Goal: Transaction & Acquisition: Book appointment/travel/reservation

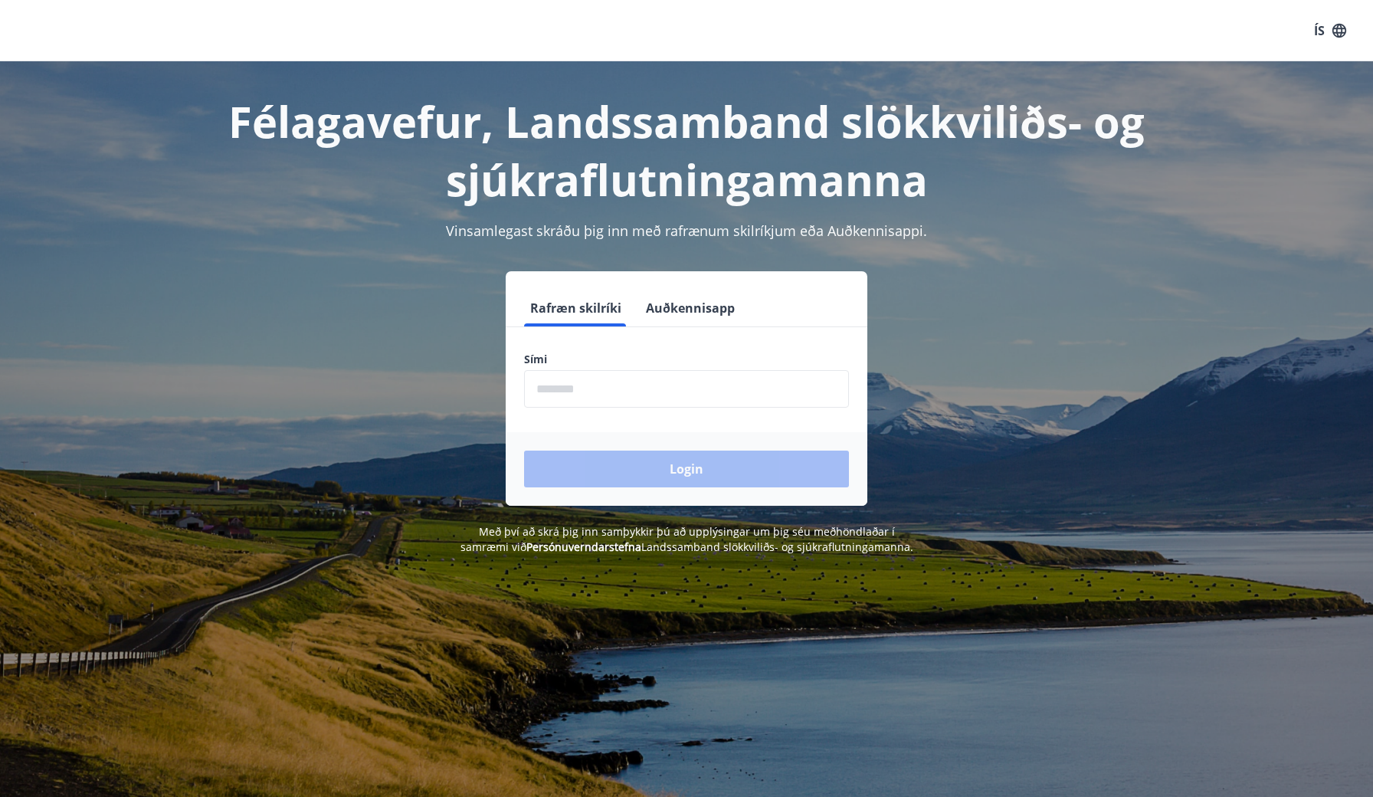
click at [589, 386] on input "phone" at bounding box center [686, 389] width 325 height 38
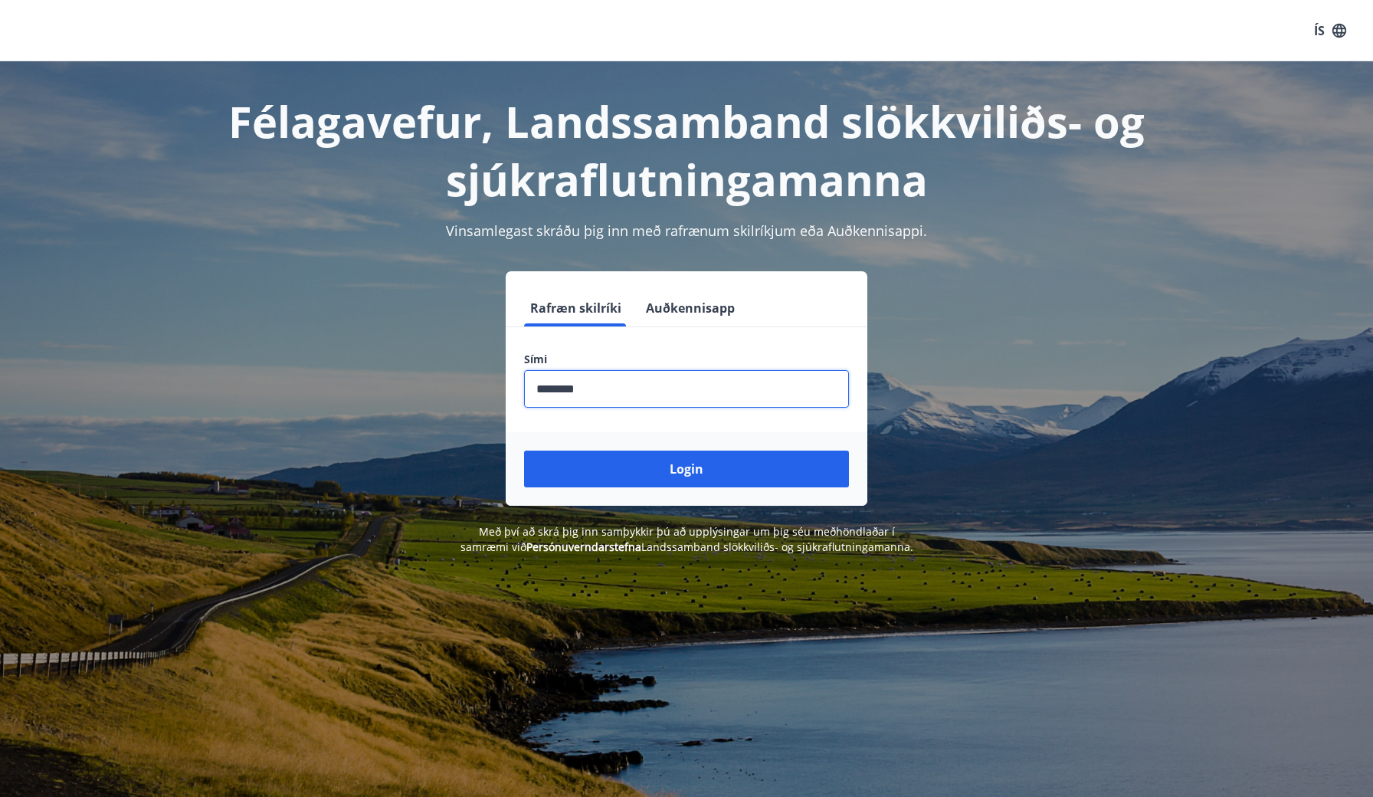
type input "********"
click at [686, 469] on button "Login" at bounding box center [686, 468] width 325 height 37
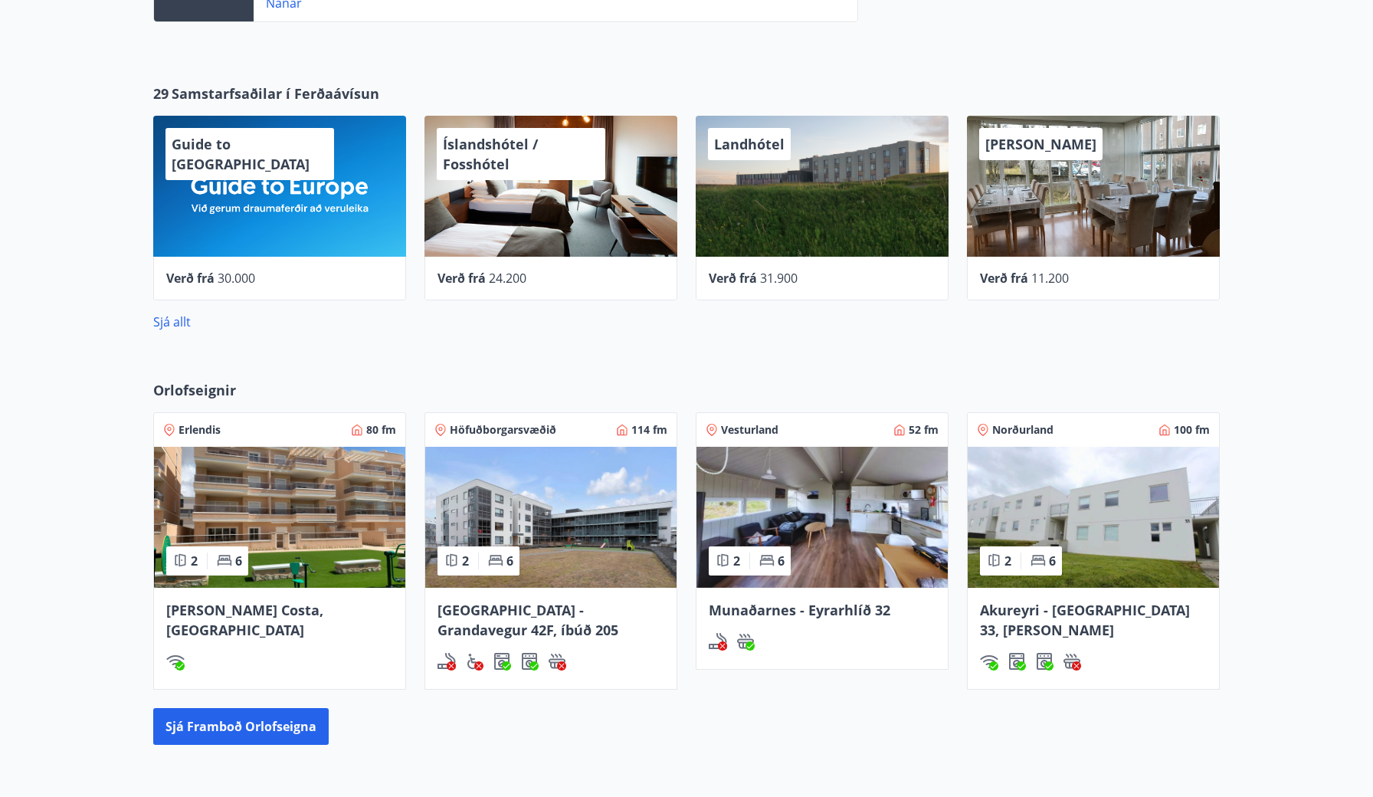
scroll to position [731, 0]
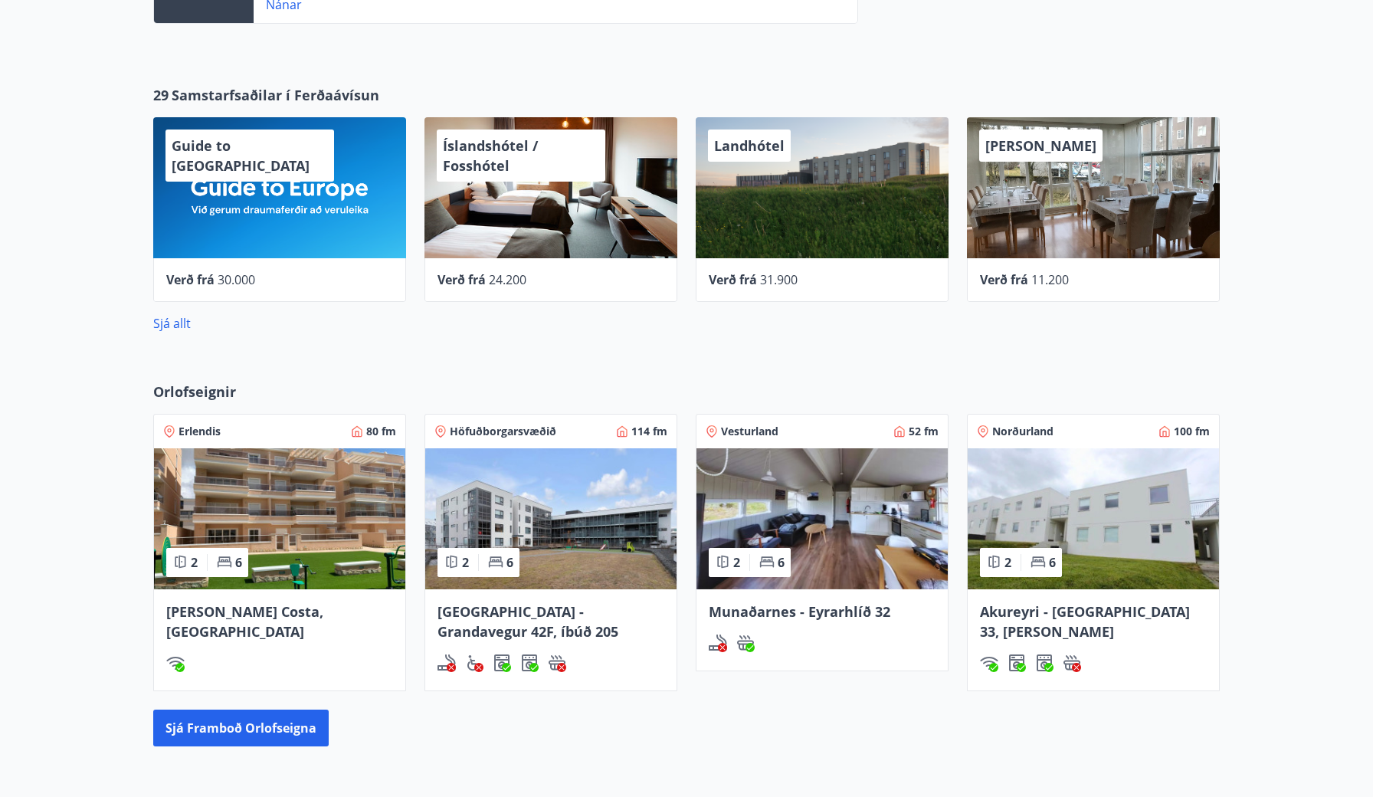
click at [552, 504] on img at bounding box center [550, 518] width 251 height 141
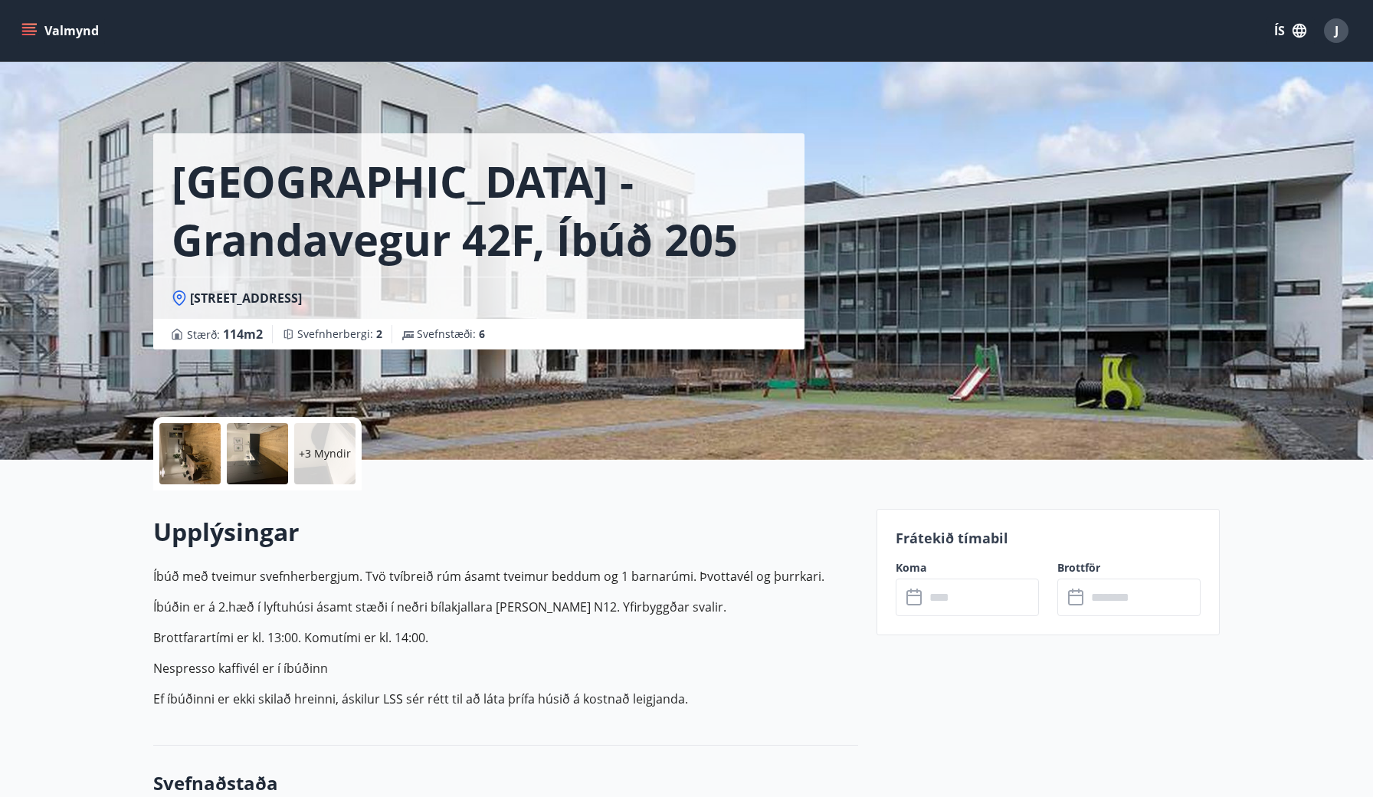
click at [948, 595] on input "text" at bounding box center [982, 597] width 114 height 38
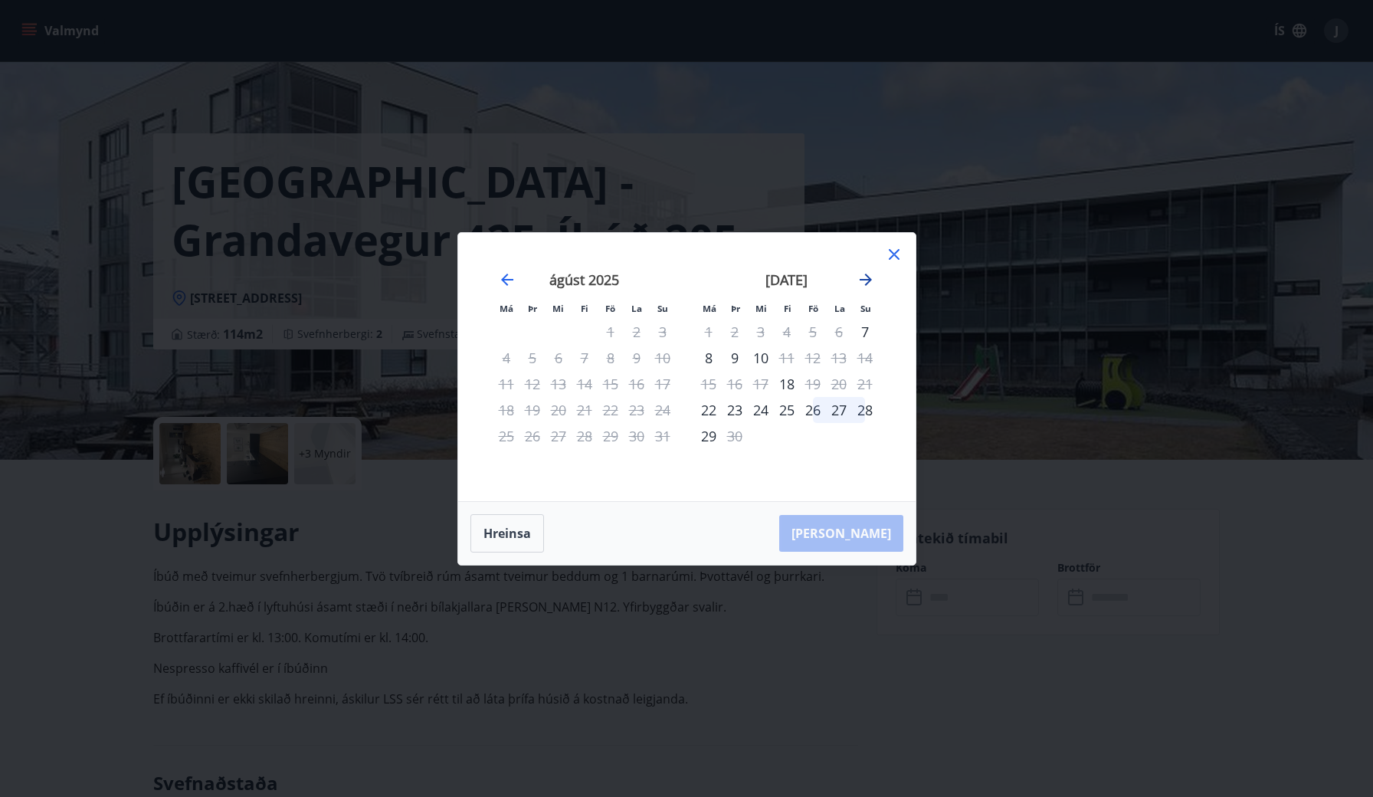
click at [865, 277] on icon "Move forward to switch to the next month." at bounding box center [865, 279] width 18 height 18
click at [709, 409] on div "20" at bounding box center [709, 410] width 26 height 26
click at [762, 407] on div "22" at bounding box center [761, 410] width 26 height 26
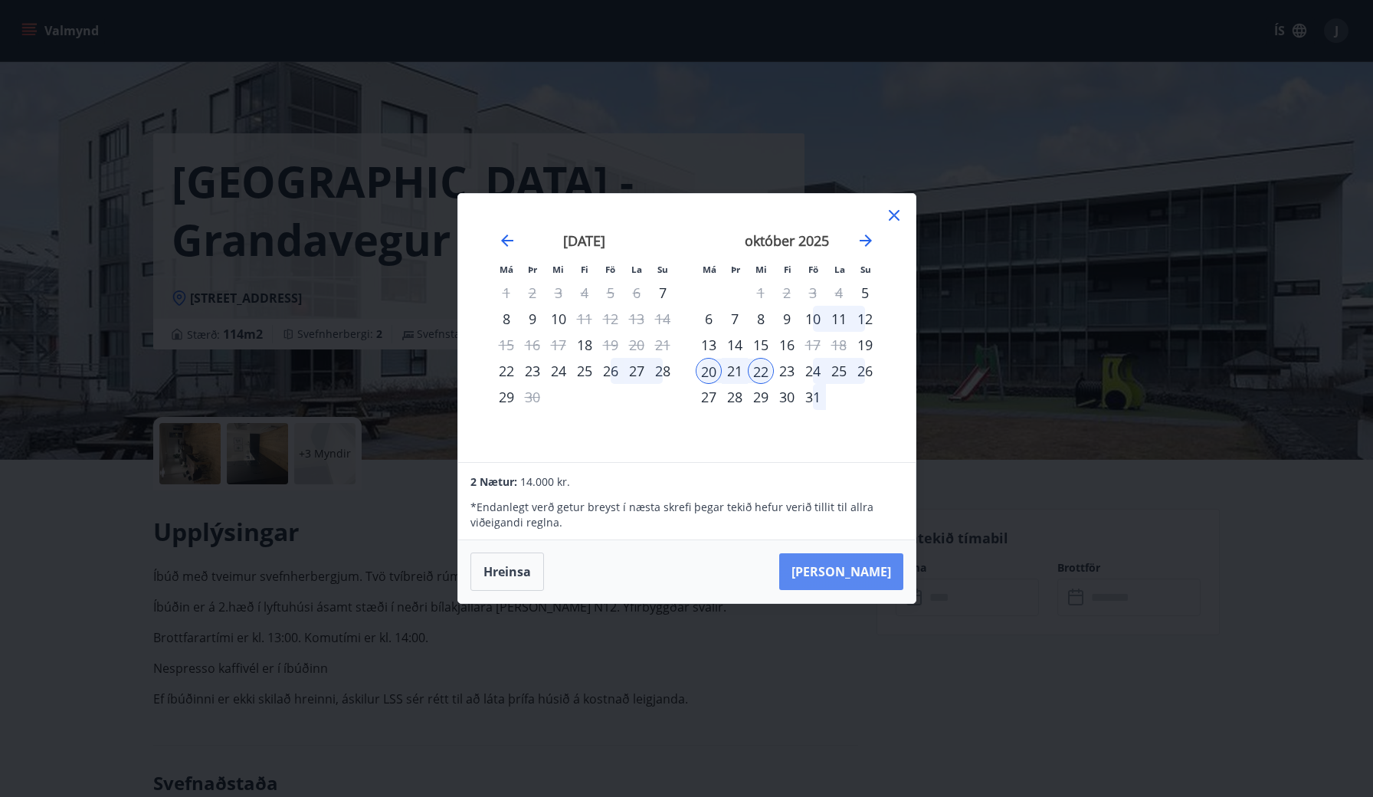
click at [855, 571] on button "[PERSON_NAME]" at bounding box center [841, 571] width 124 height 37
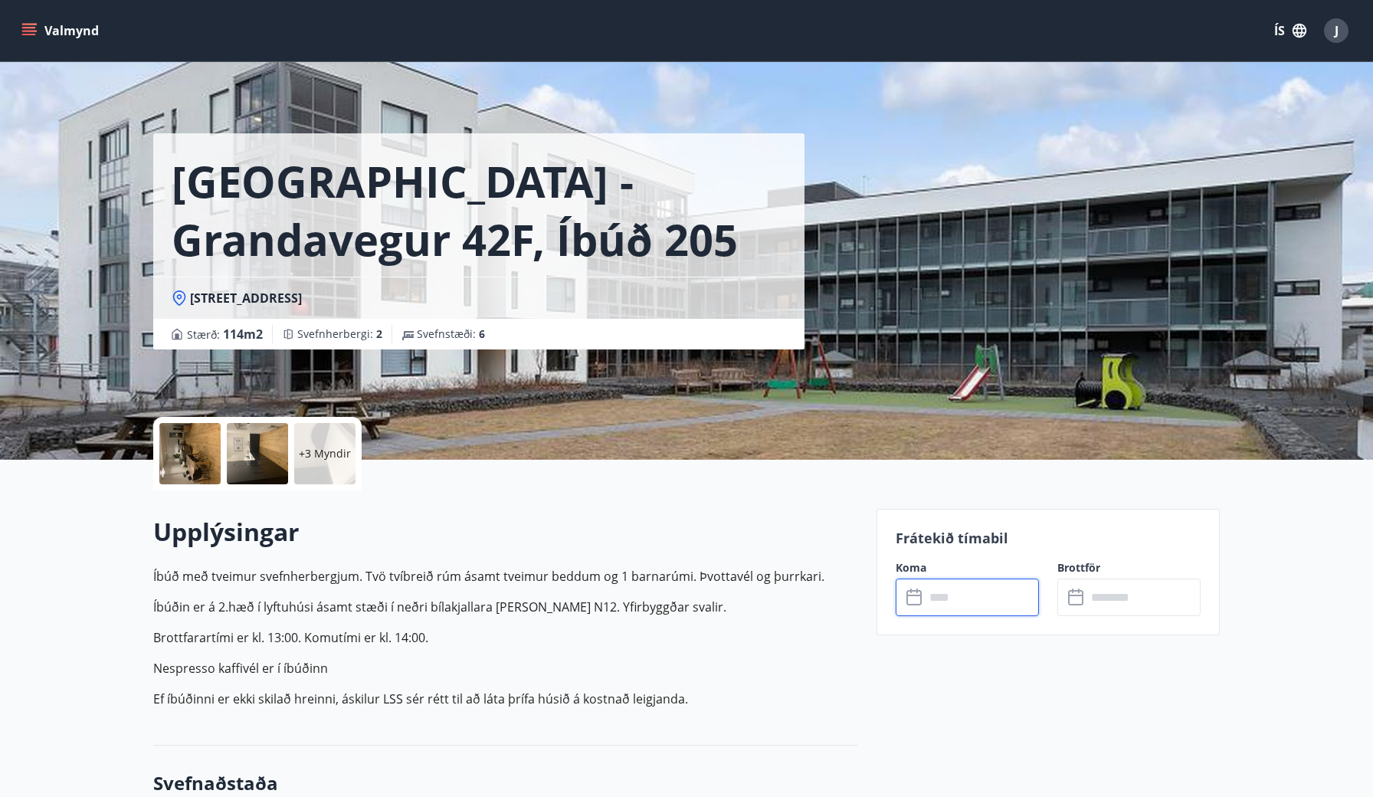
type input "******"
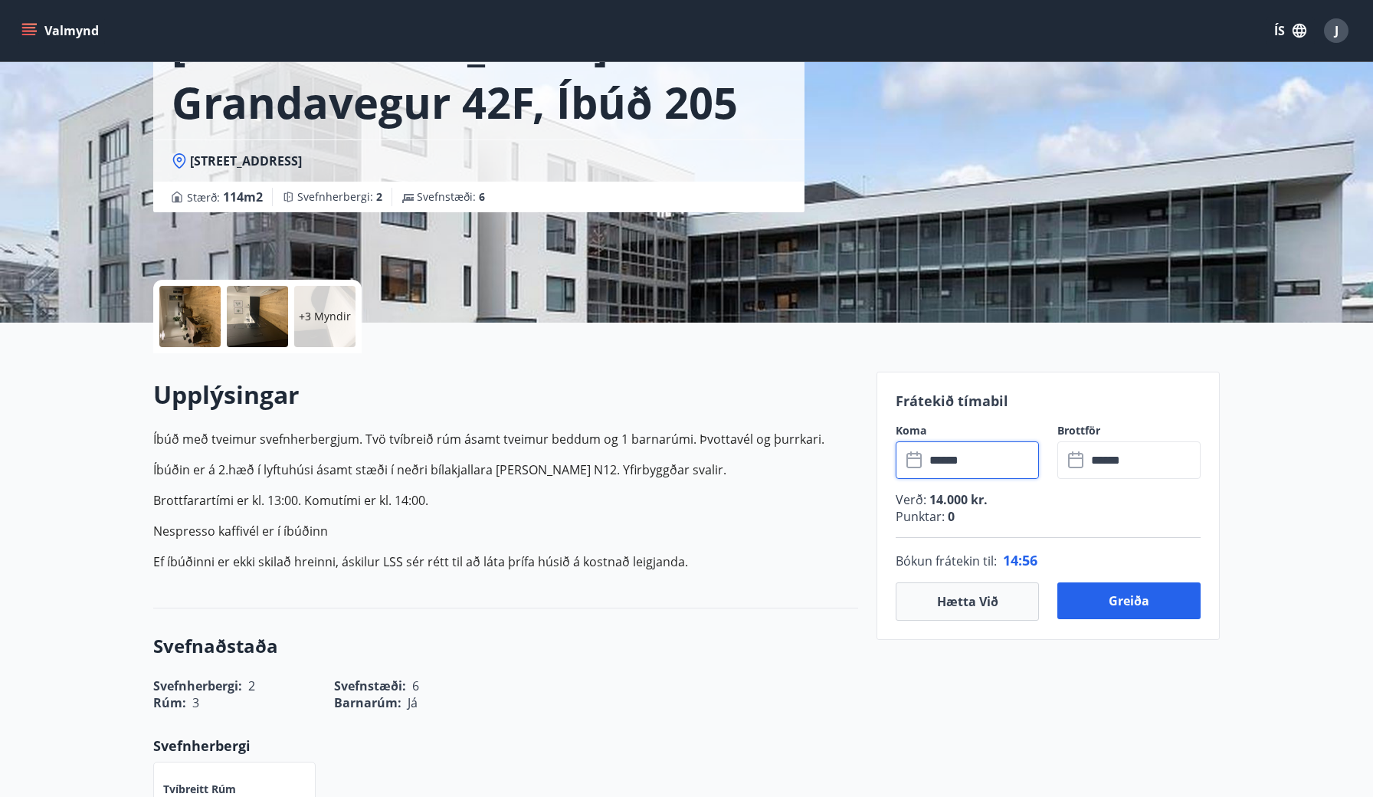
scroll to position [137, 0]
click at [1153, 597] on button "Greiða" at bounding box center [1128, 600] width 143 height 37
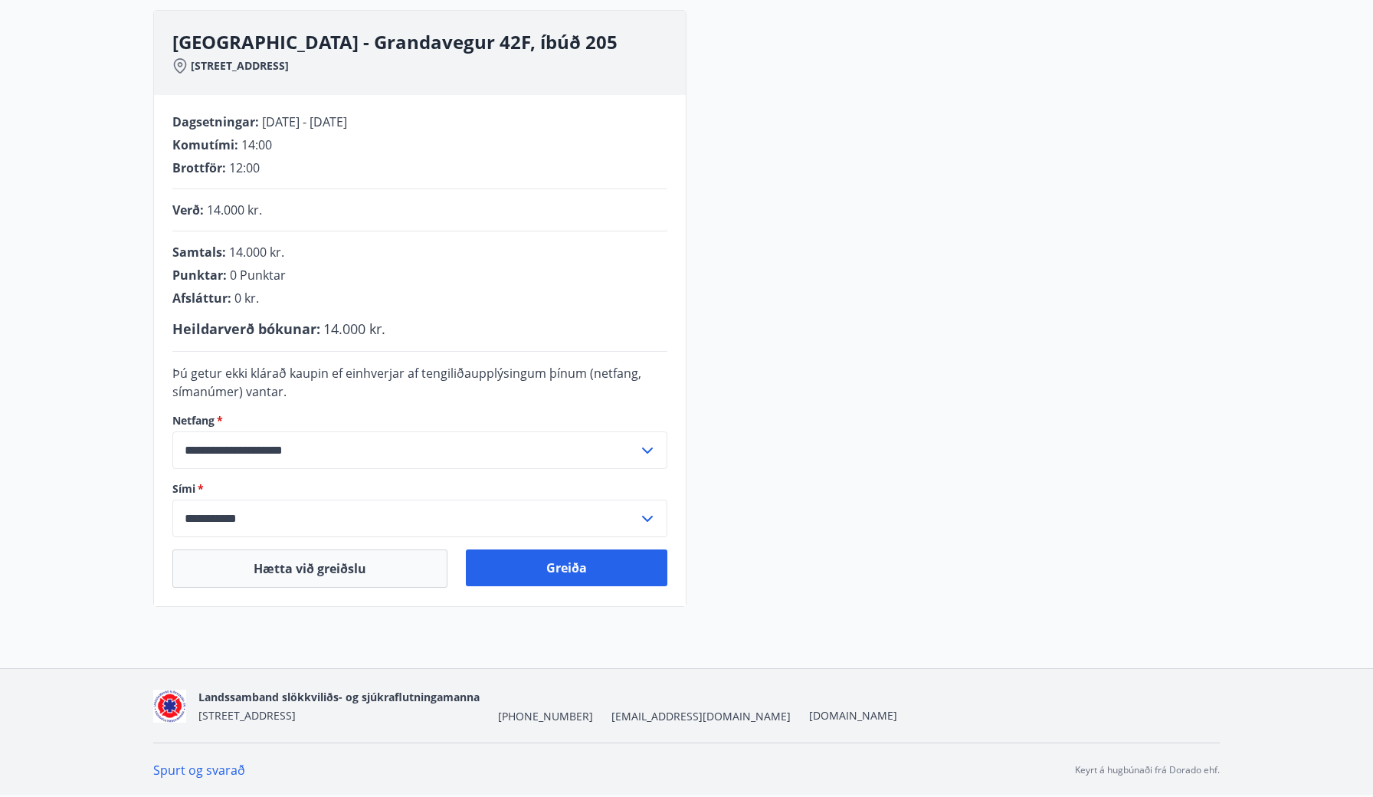
scroll to position [217, 0]
click at [563, 561] on button "Greiða" at bounding box center [566, 567] width 201 height 37
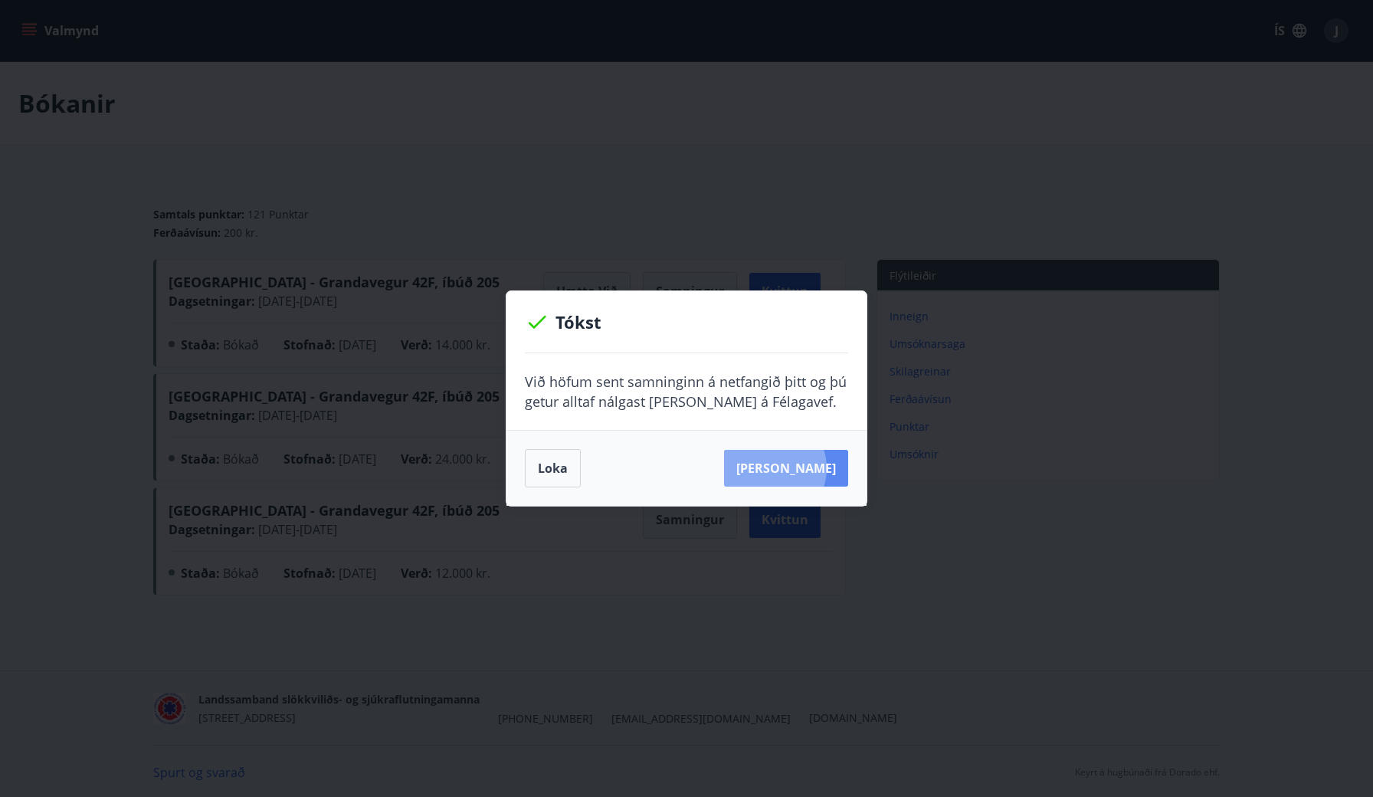
click at [792, 468] on button "Sjá samning" at bounding box center [786, 468] width 124 height 37
click at [544, 466] on button "Loka" at bounding box center [553, 468] width 56 height 38
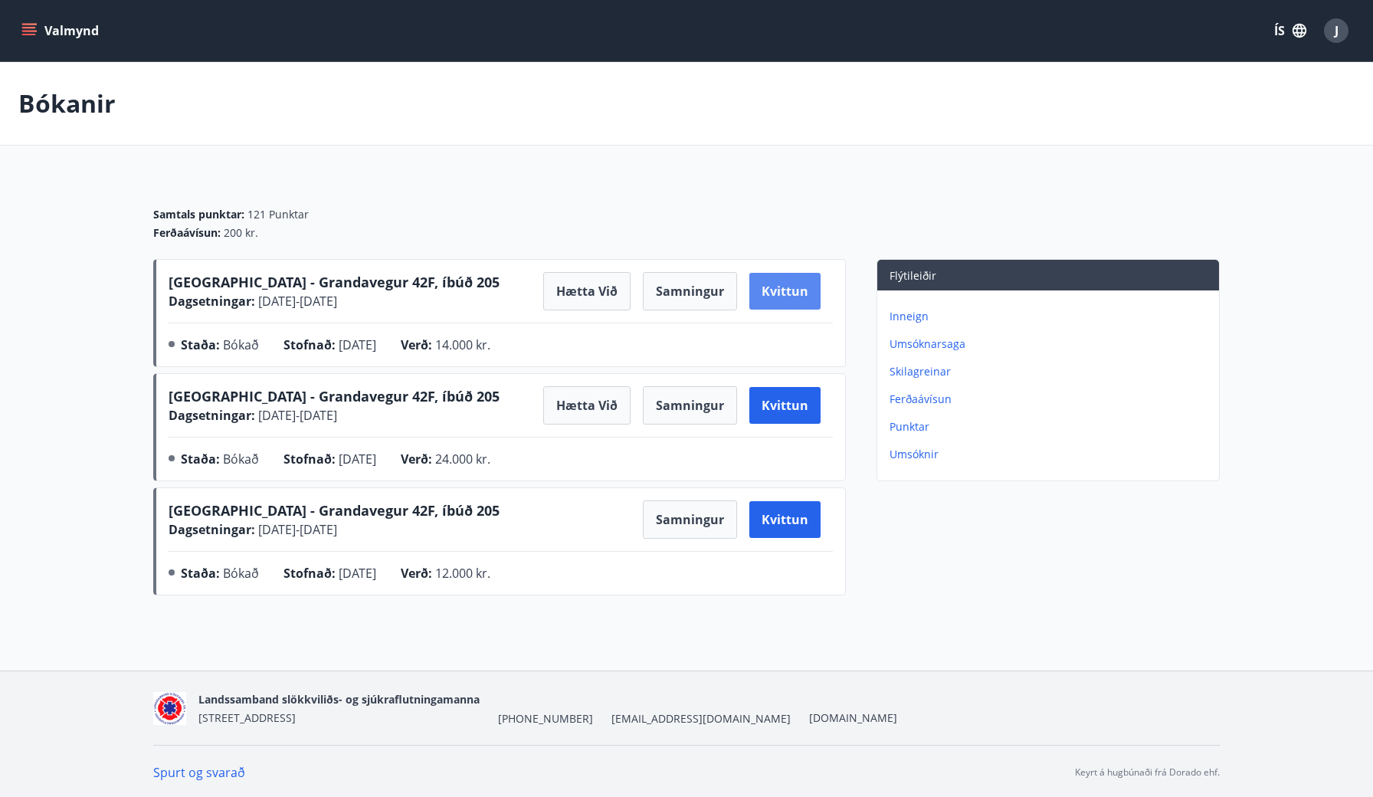
click at [784, 290] on button "Kvittun" at bounding box center [784, 291] width 71 height 37
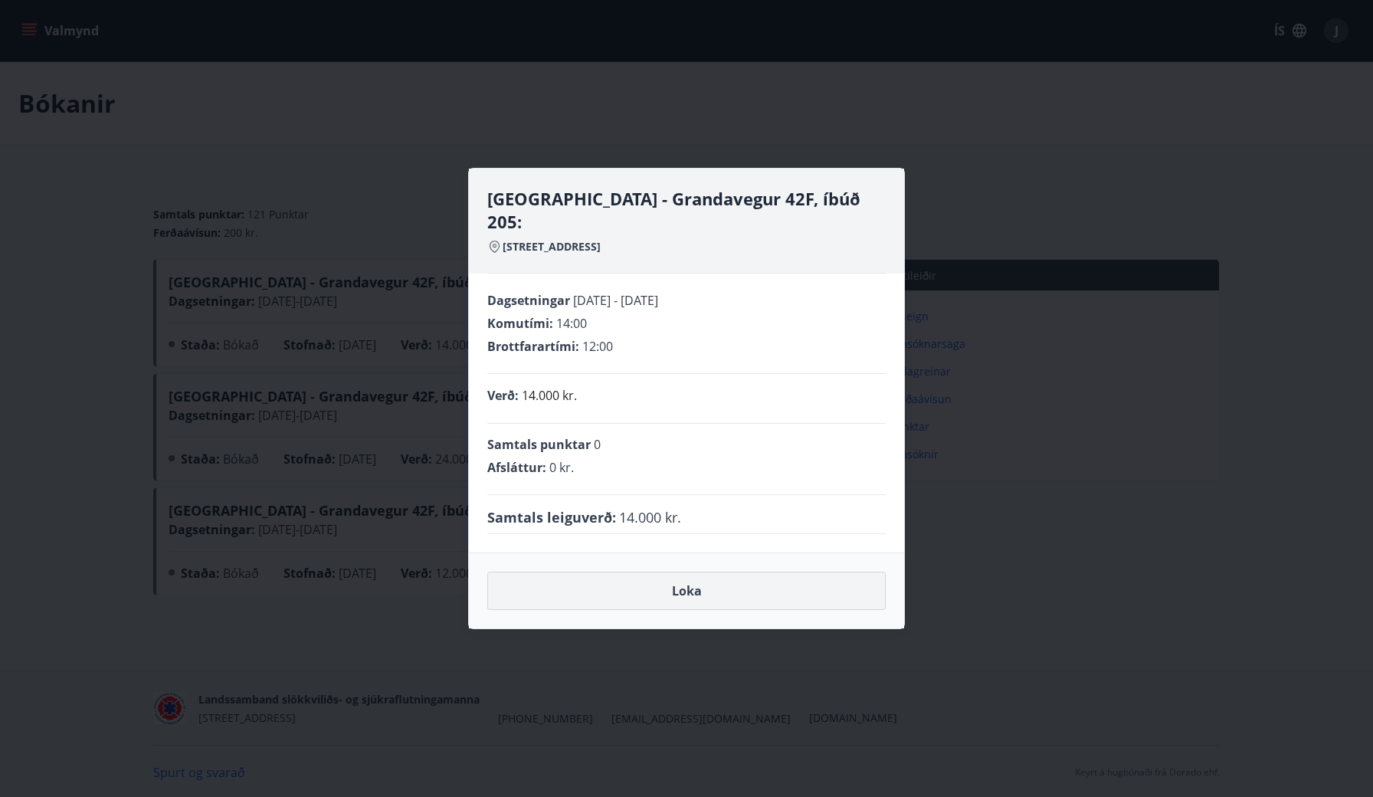
click at [690, 578] on button "Loka" at bounding box center [686, 590] width 398 height 38
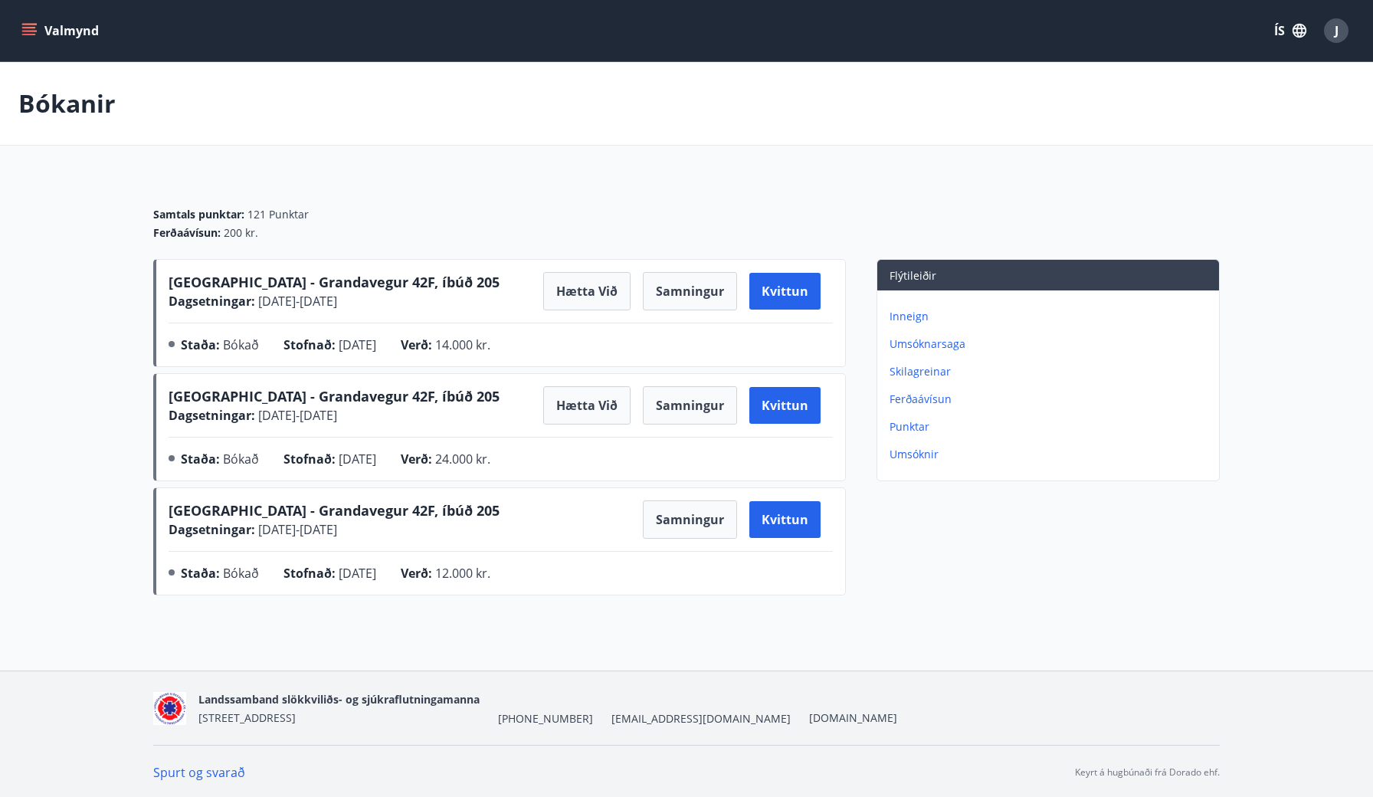
click at [690, 578] on div "Staða : Bókað Stofnað : 11.05.2025 Verð : 12.000 kr." at bounding box center [501, 576] width 664 height 25
click at [932, 611] on div "Bókanir Samtals punktar : 121 Punktar Ferðaávísun : 200 kr. Reykjavík - Grandav…" at bounding box center [686, 362] width 1373 height 601
click at [30, 30] on icon "menu" at bounding box center [28, 30] width 15 height 15
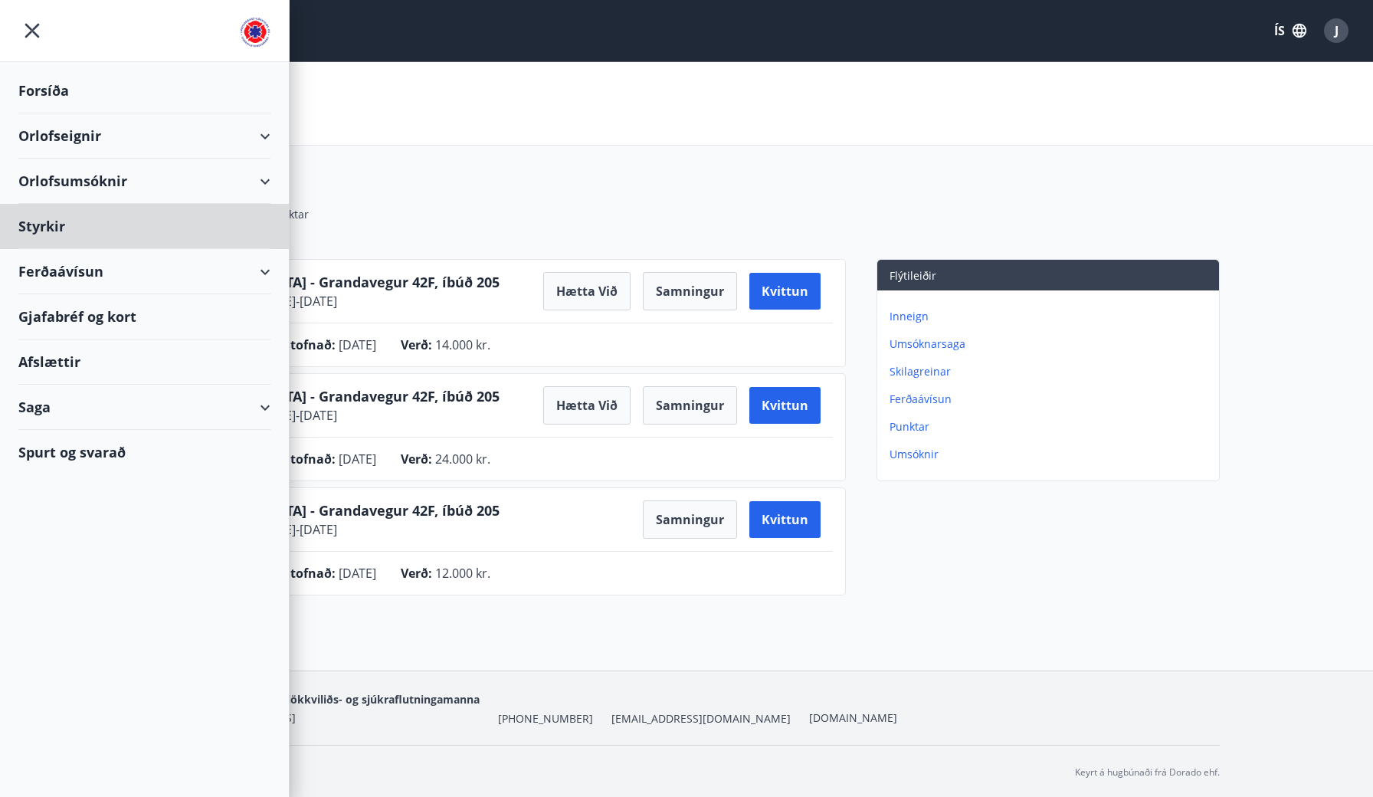
click at [57, 90] on div "Forsíða" at bounding box center [144, 90] width 252 height 45
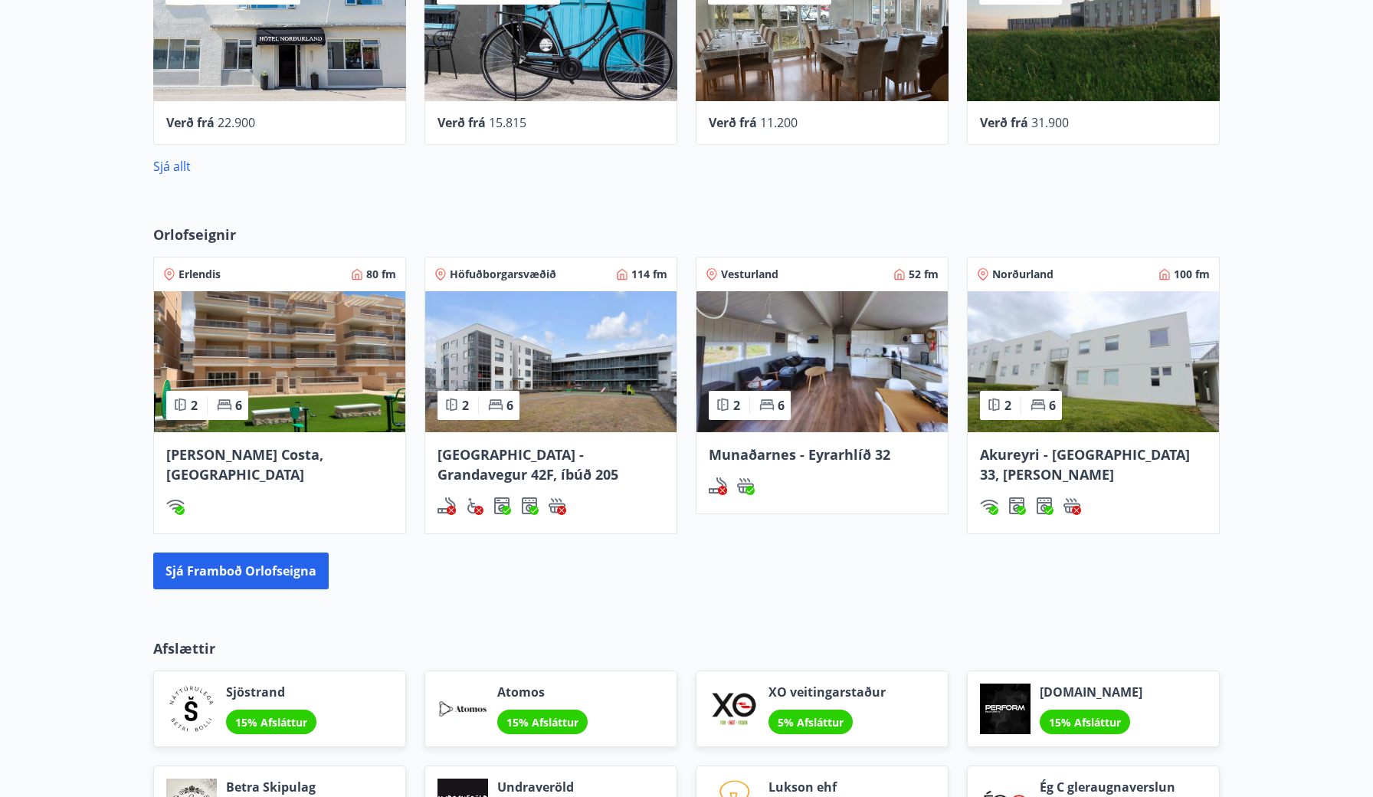
scroll to position [1000, 0]
click at [293, 371] on img at bounding box center [279, 361] width 251 height 141
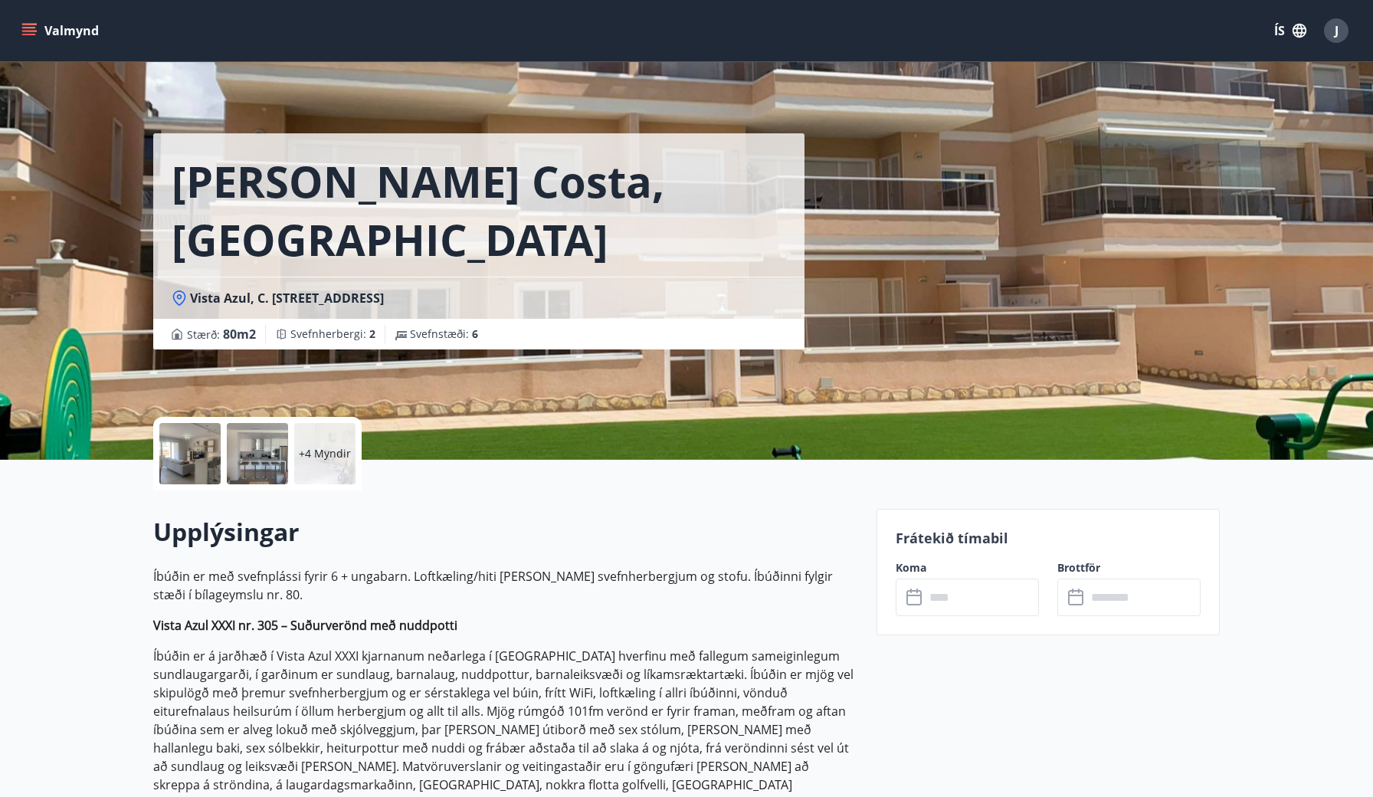
click at [952, 597] on input "text" at bounding box center [982, 597] width 114 height 38
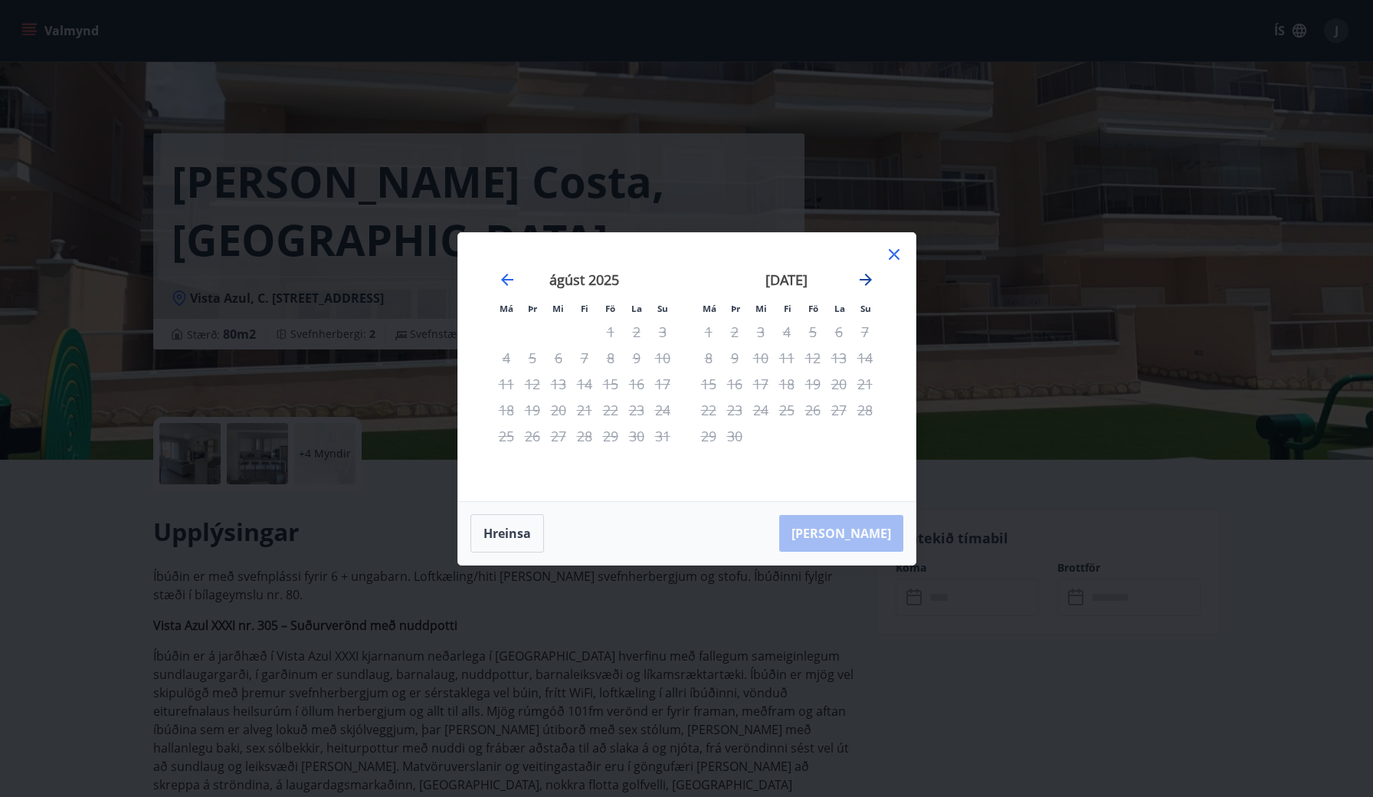
click at [867, 278] on icon "Move forward to switch to the next month." at bounding box center [865, 279] width 18 height 18
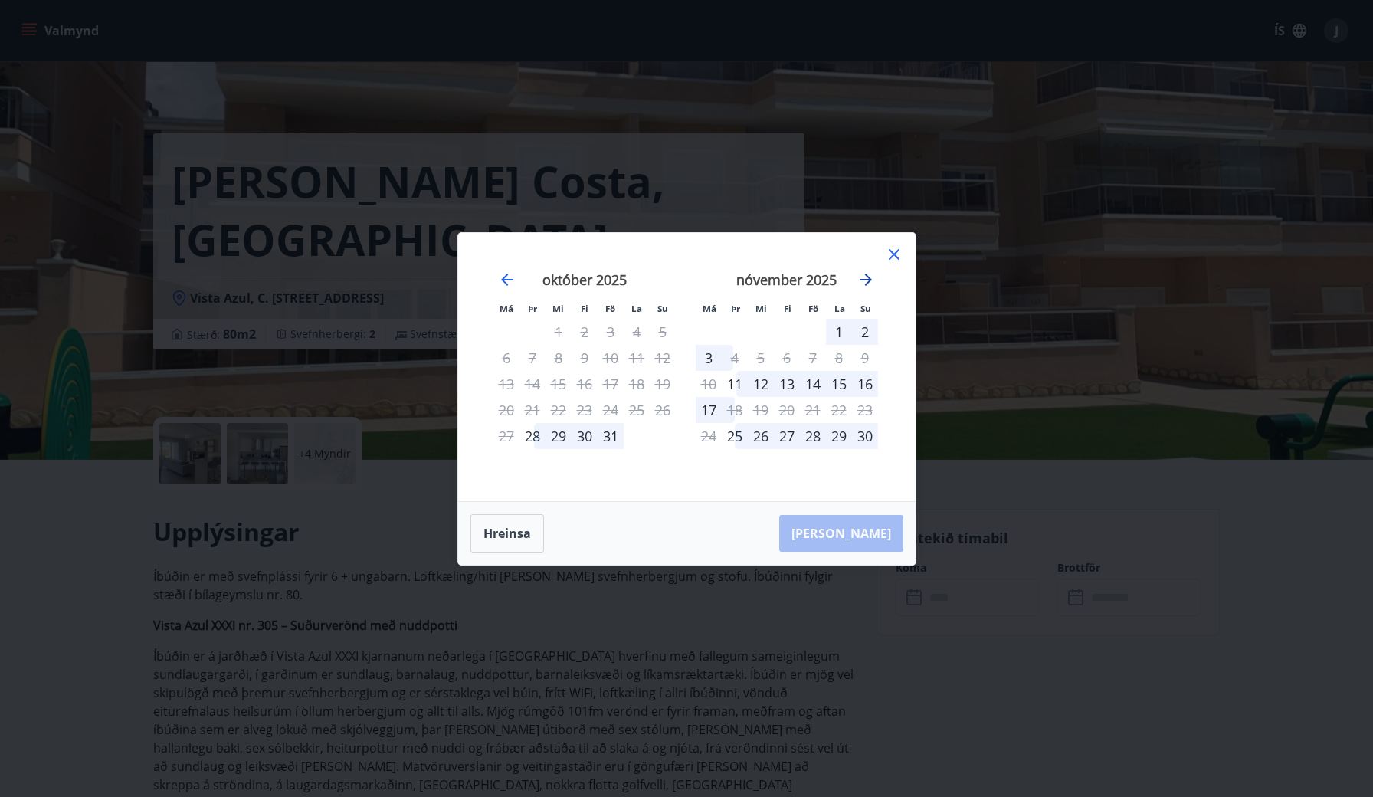
click at [867, 278] on icon "Move forward to switch to the next month." at bounding box center [865, 279] width 18 height 18
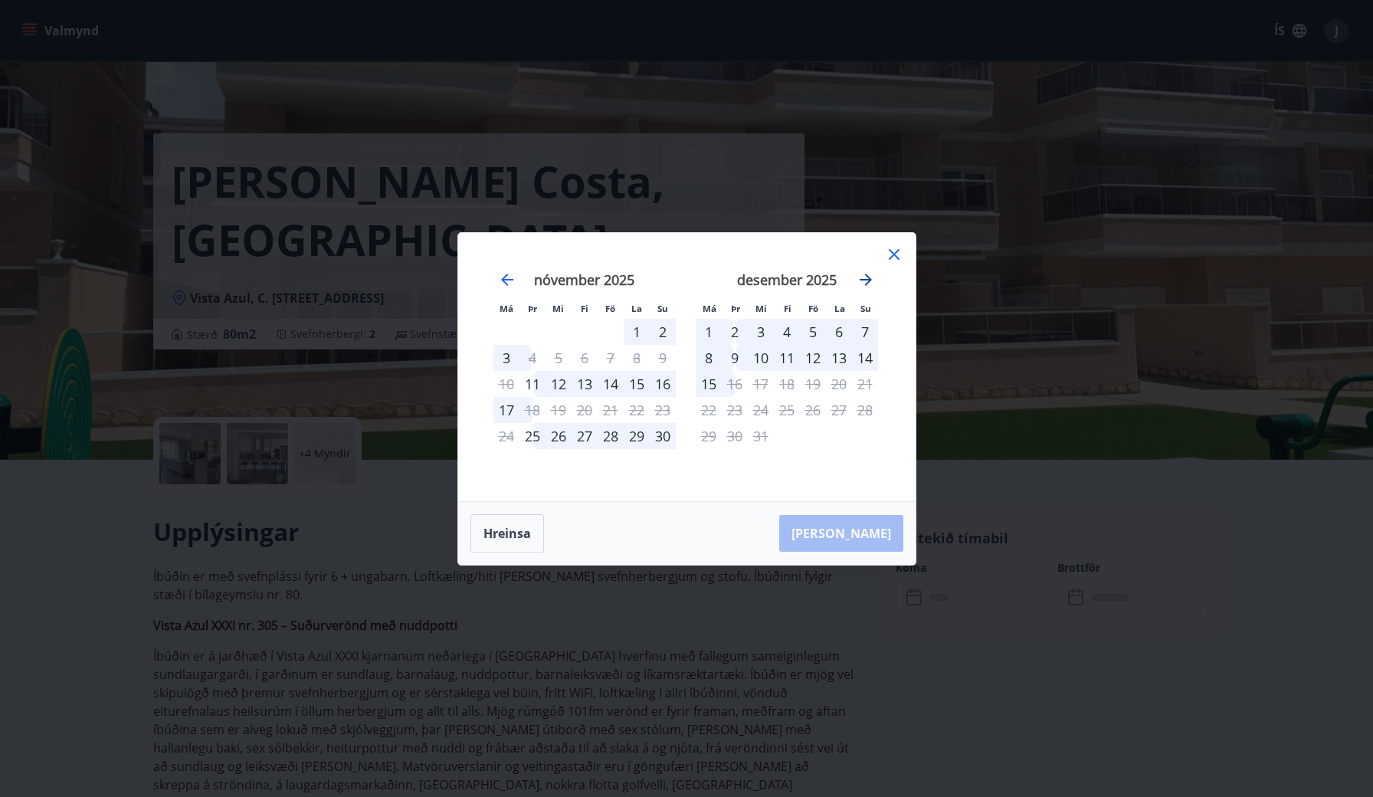
click at [867, 278] on icon "Move forward to switch to the next month." at bounding box center [865, 279] width 18 height 18
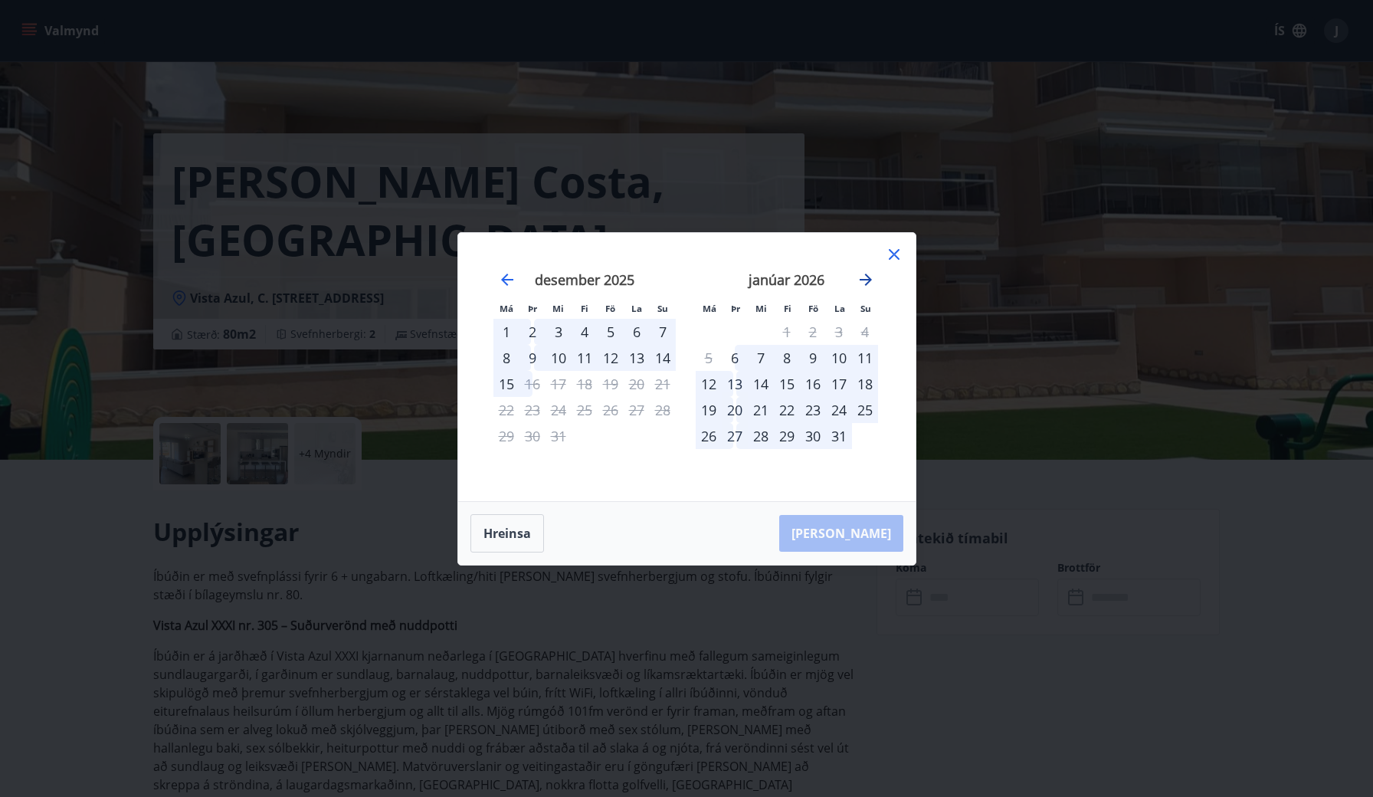
click at [867, 278] on icon "Move forward to switch to the next month." at bounding box center [865, 279] width 18 height 18
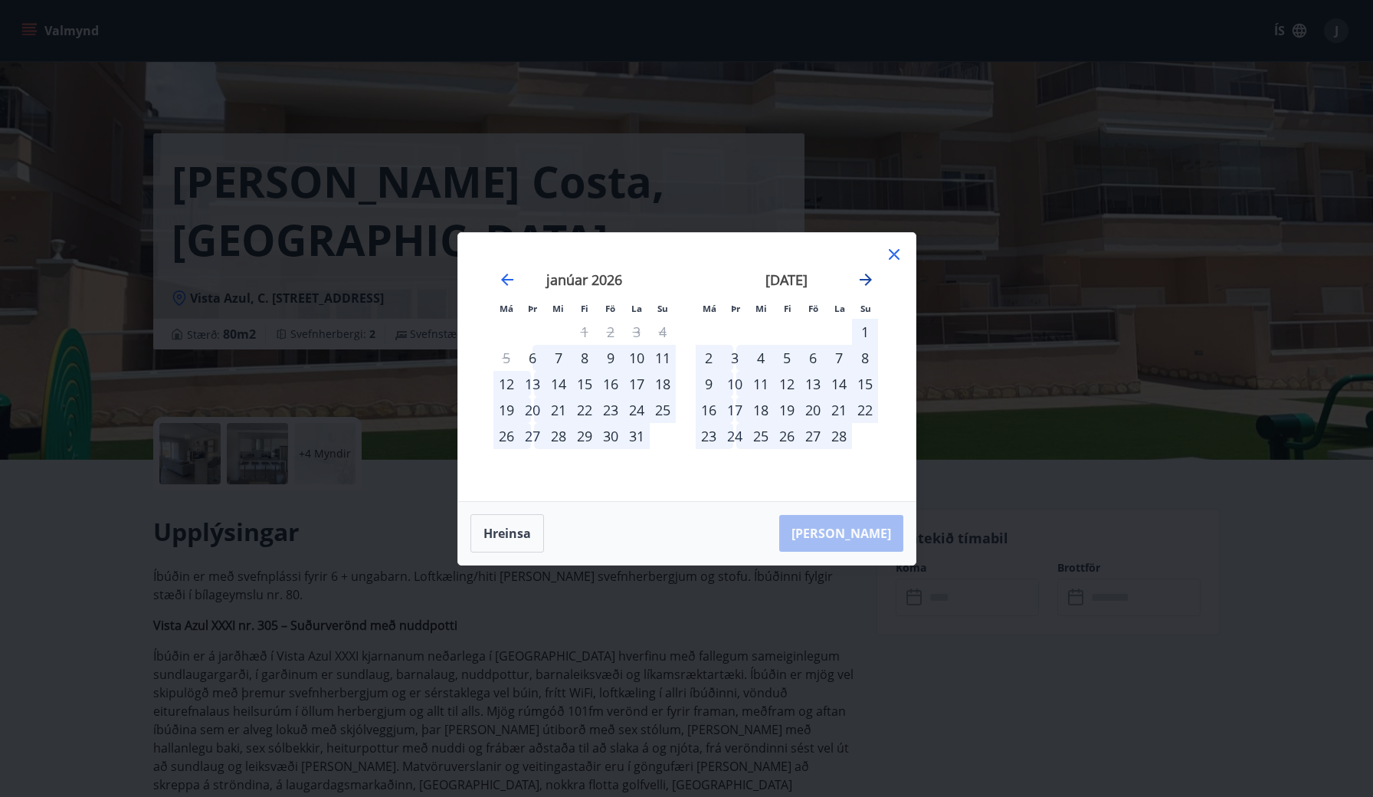
click at [867, 278] on icon "Move forward to switch to the next month." at bounding box center [865, 279] width 18 height 18
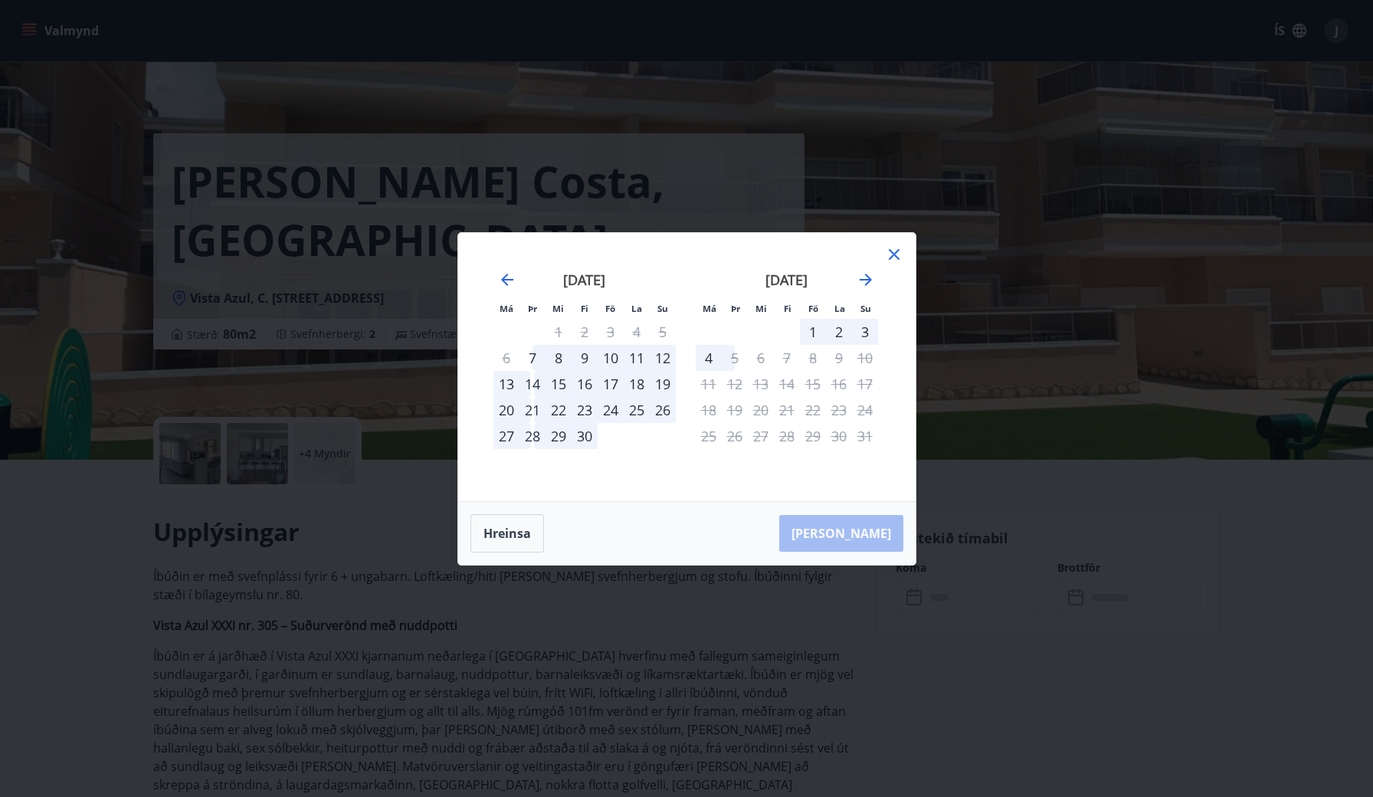
click at [538, 432] on div "28" at bounding box center [532, 436] width 26 height 26
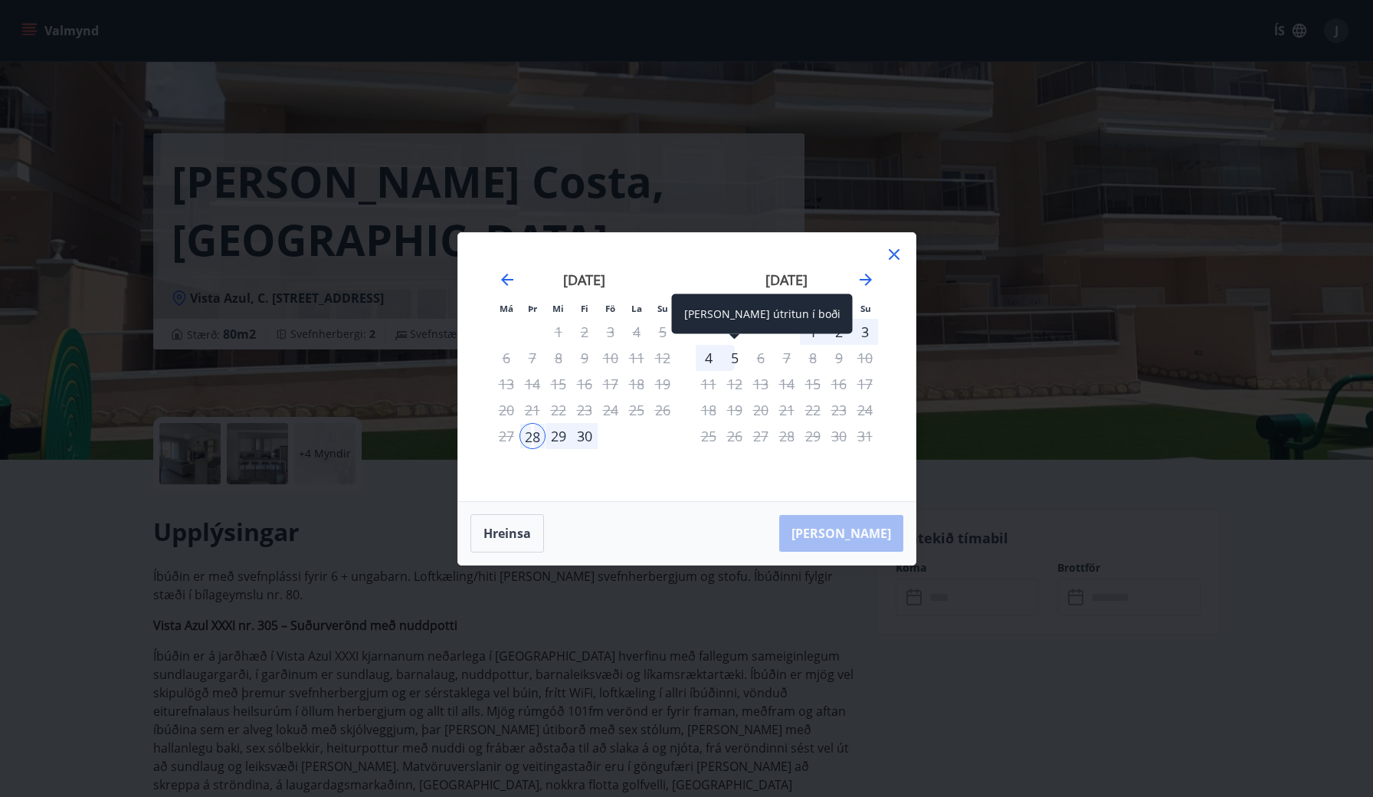
click at [732, 360] on div "5" at bounding box center [735, 358] width 26 height 26
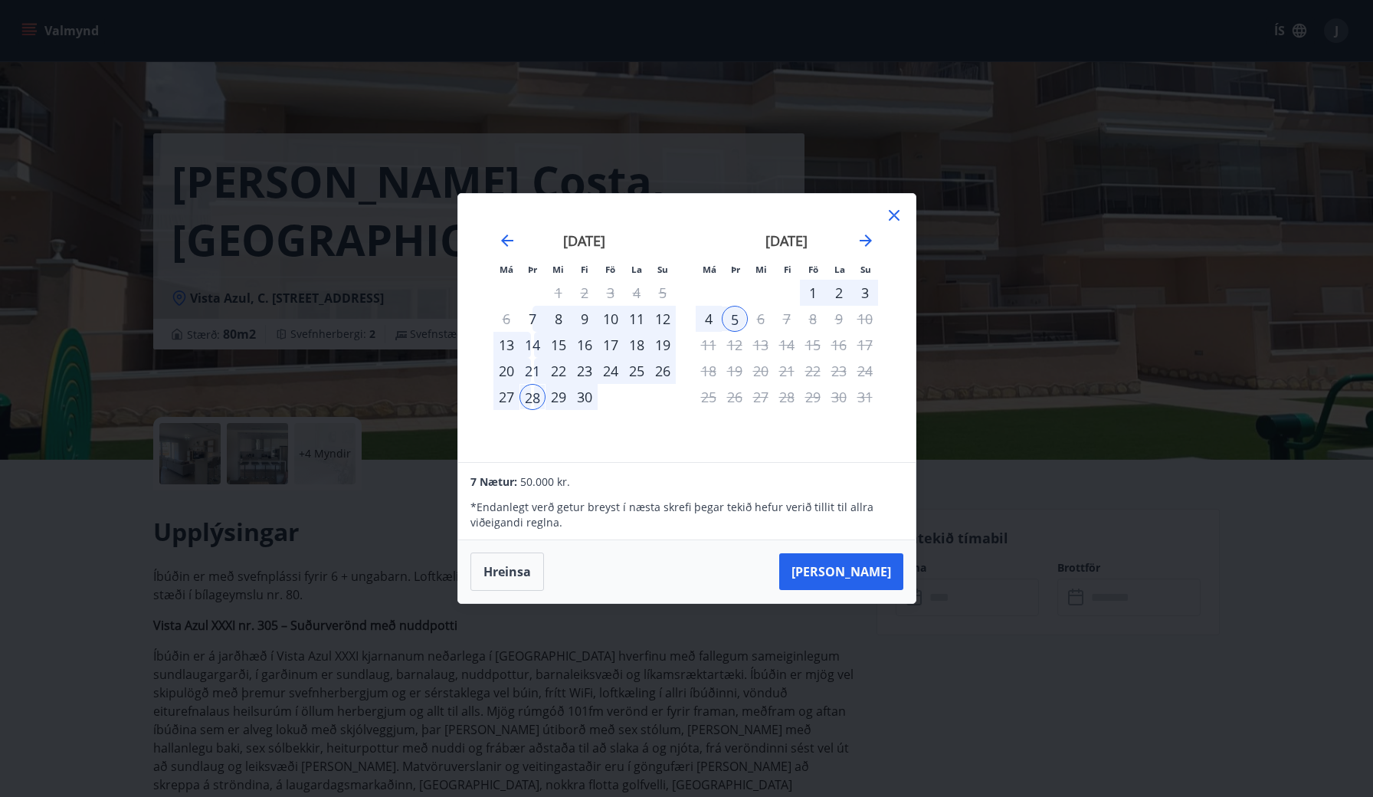
click at [712, 316] on div "4" at bounding box center [709, 319] width 26 height 26
click at [891, 214] on icon at bounding box center [894, 215] width 18 height 18
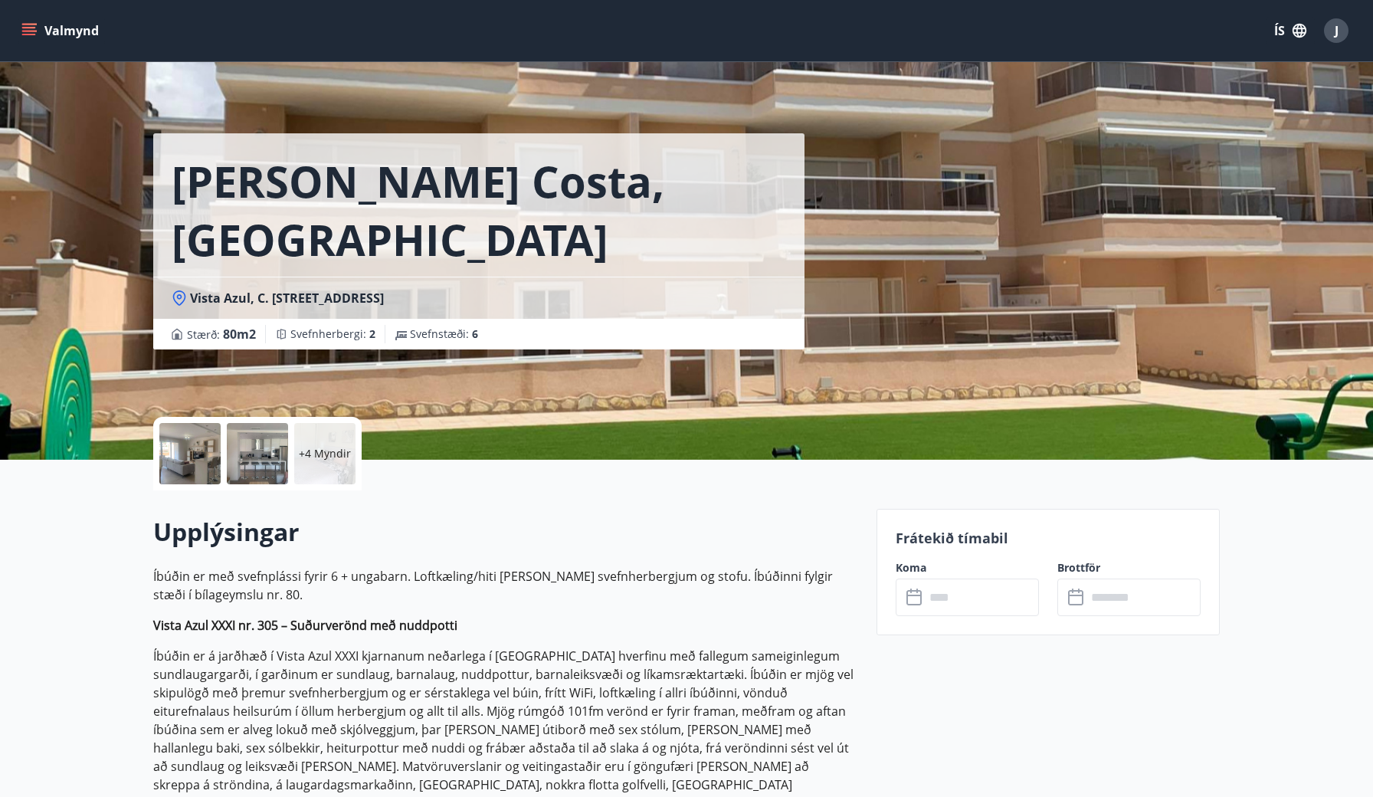
click at [191, 450] on div at bounding box center [189, 453] width 61 height 61
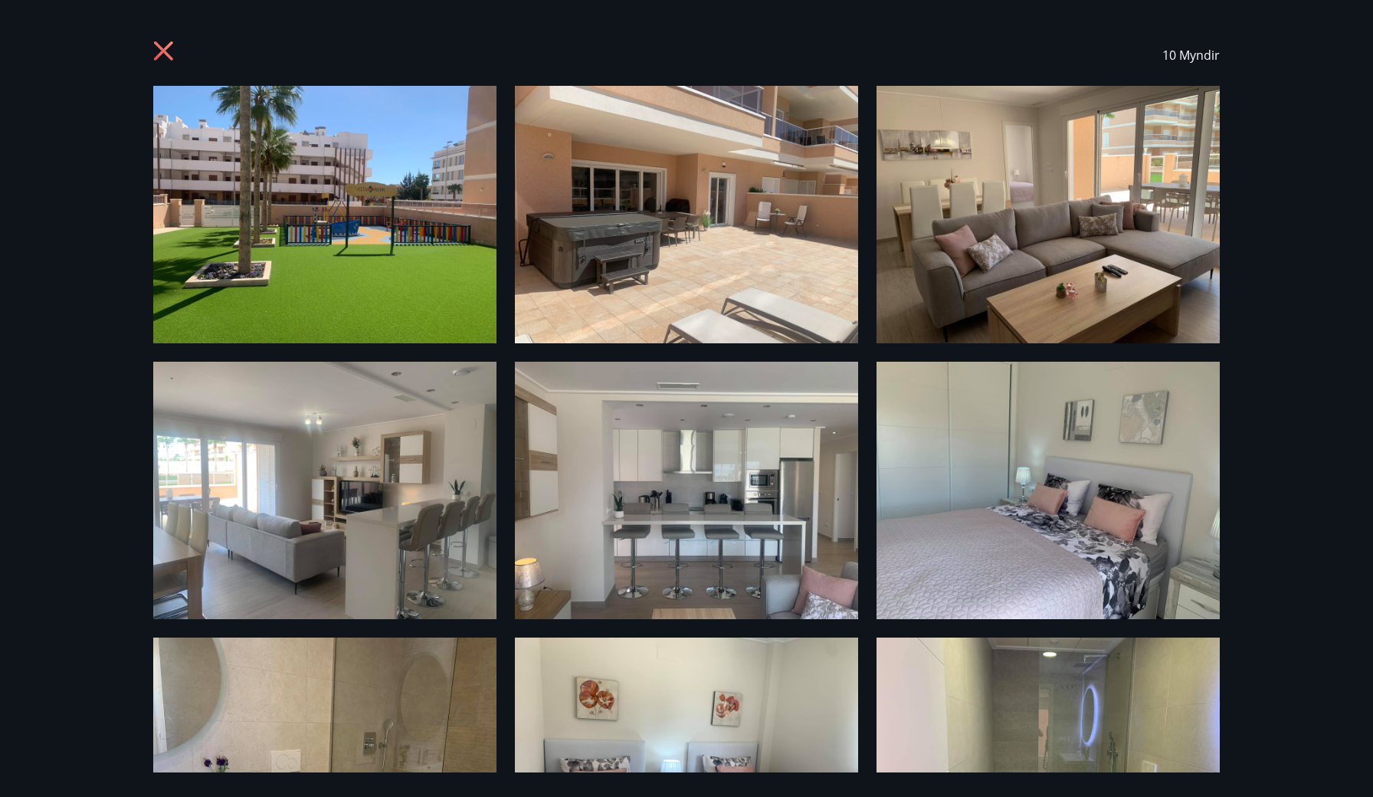
click at [164, 47] on icon at bounding box center [165, 53] width 25 height 25
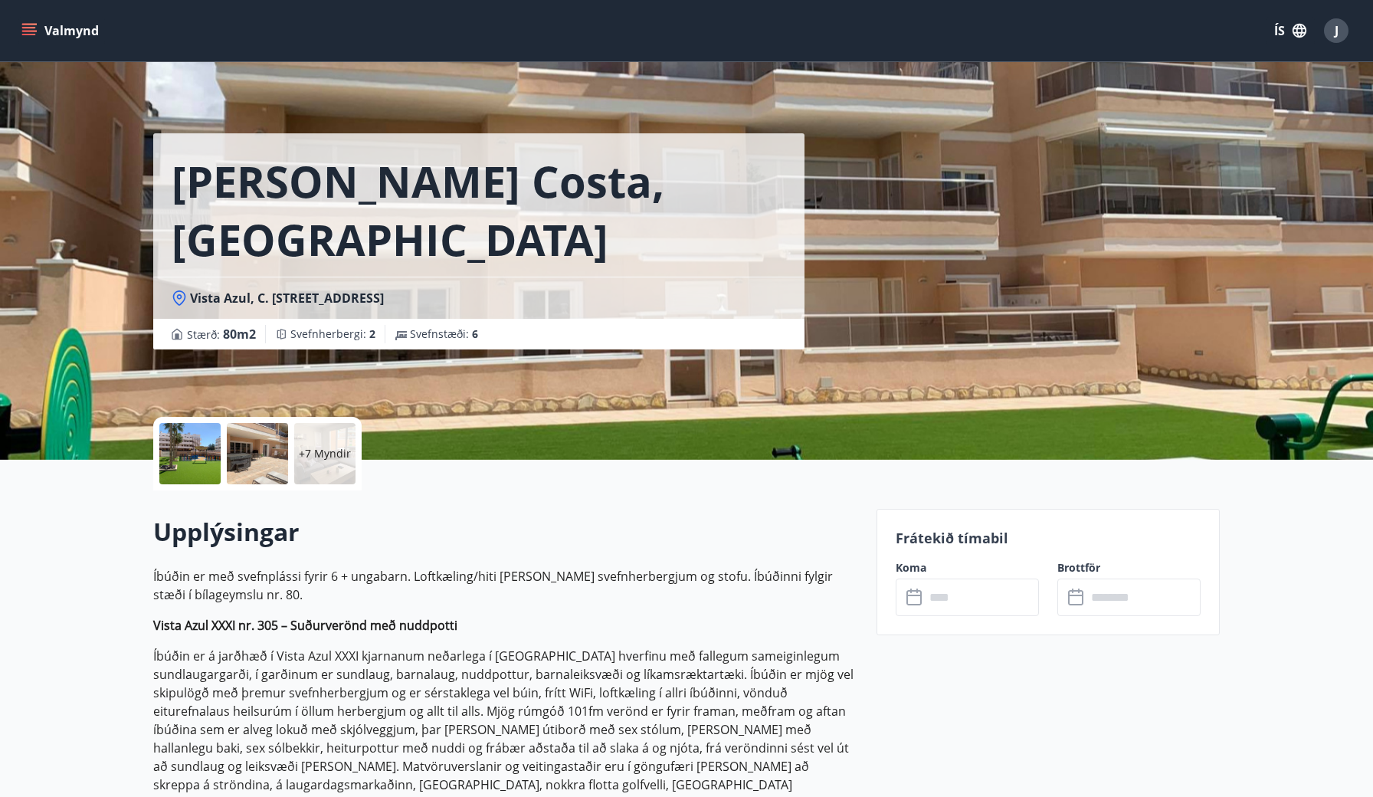
click at [181, 452] on div at bounding box center [189, 453] width 61 height 61
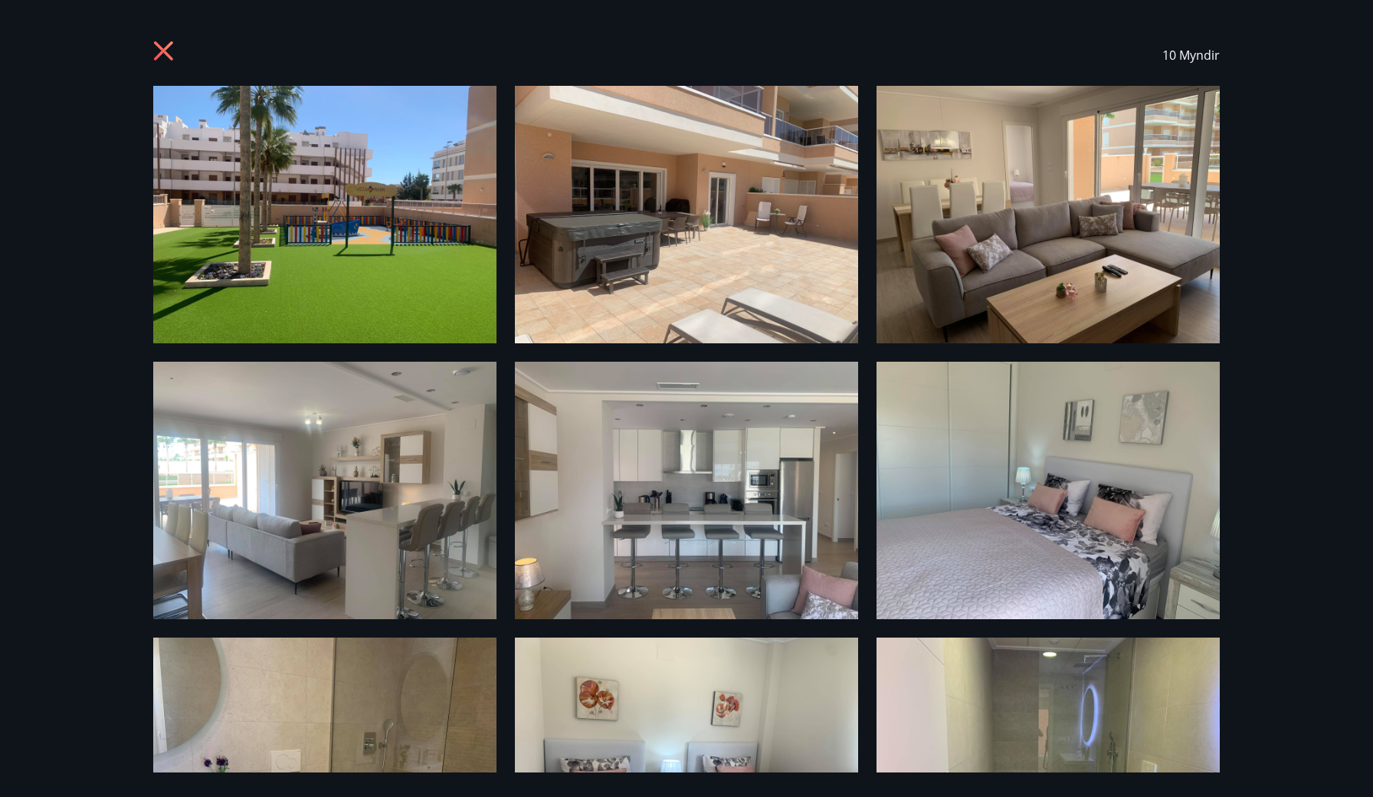
click at [158, 54] on icon at bounding box center [165, 53] width 25 height 25
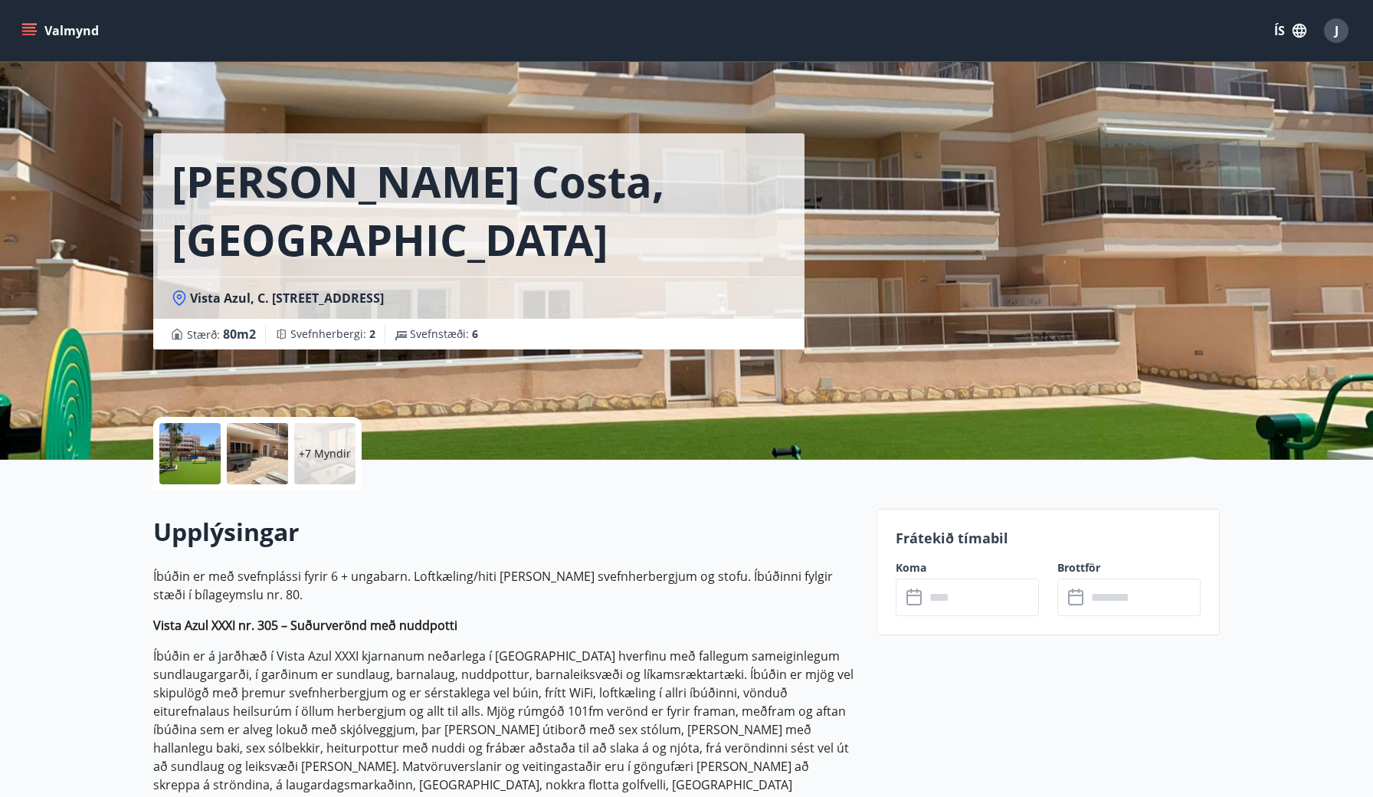
click at [196, 454] on div at bounding box center [189, 453] width 61 height 61
